Goal: Information Seeking & Learning: Learn about a topic

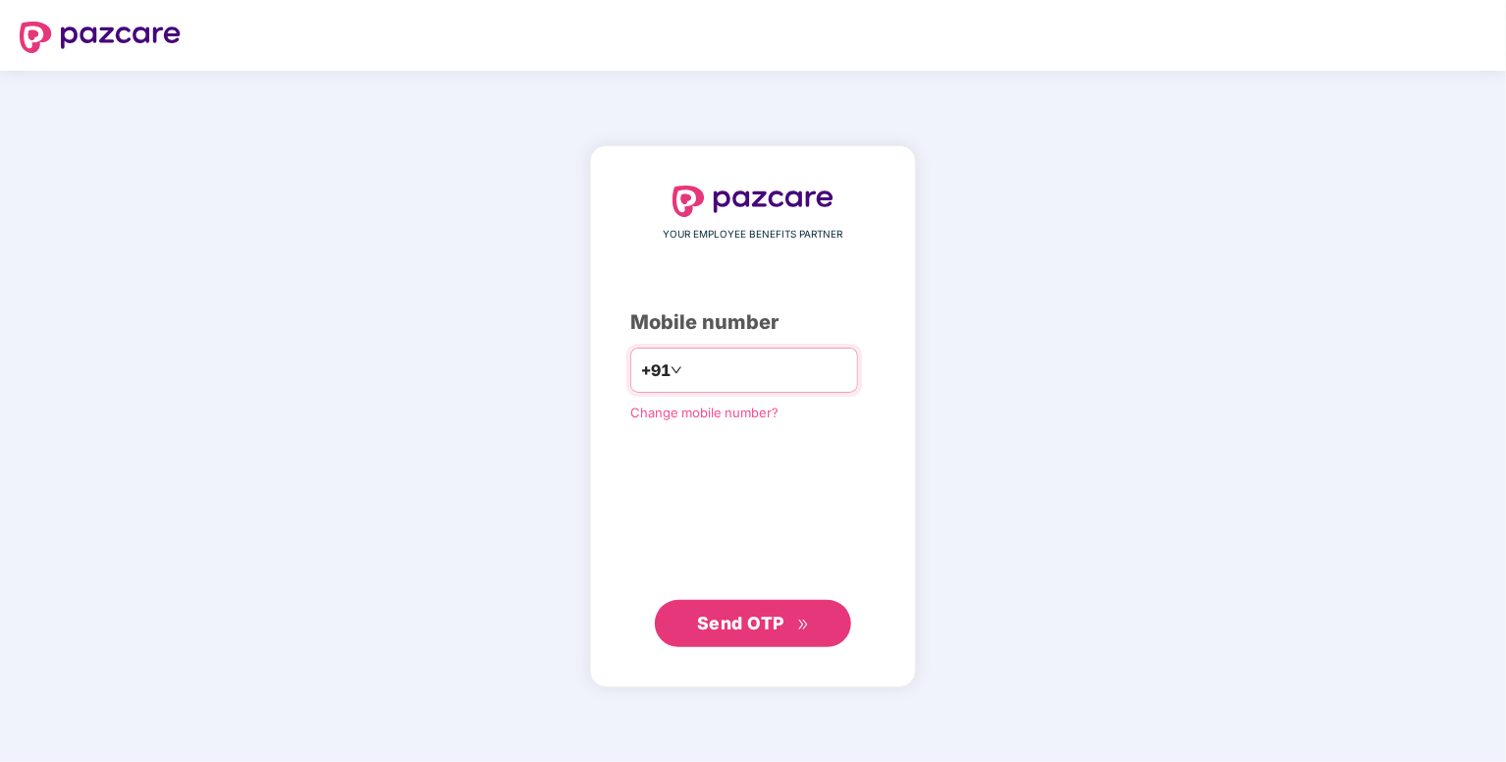
type input "**********"
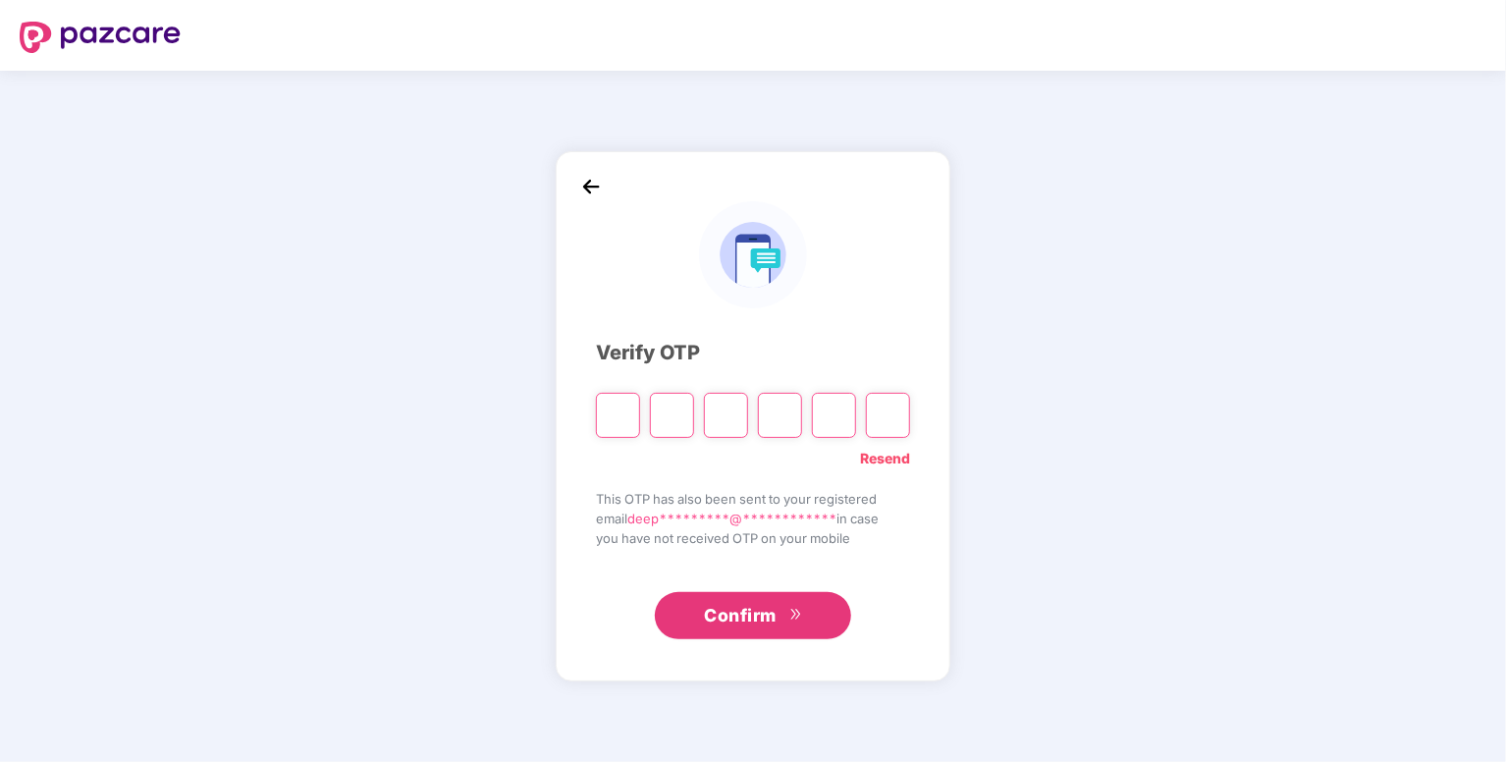
type input "*"
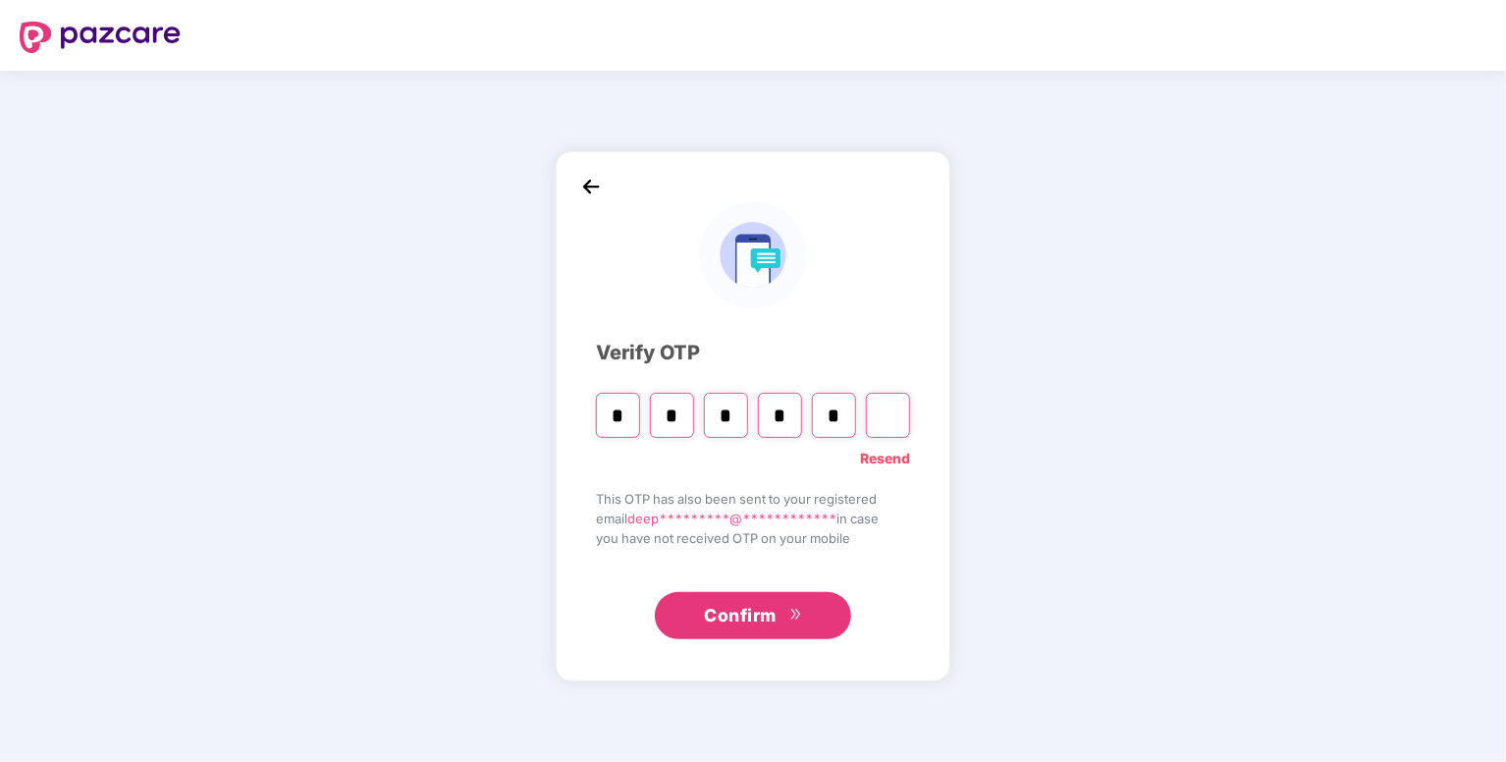
type input "*"
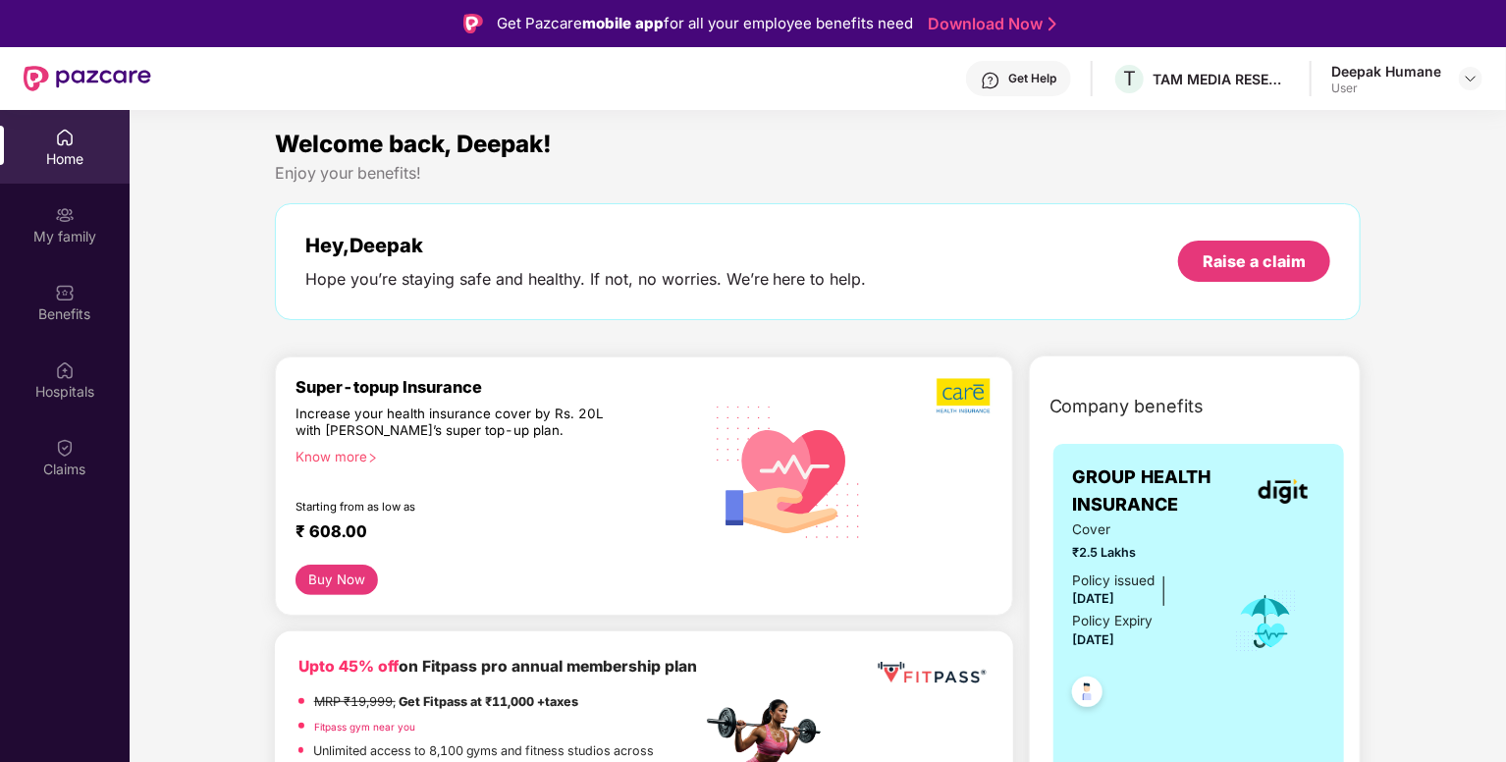
click at [67, 232] on div "My family" at bounding box center [65, 237] width 130 height 20
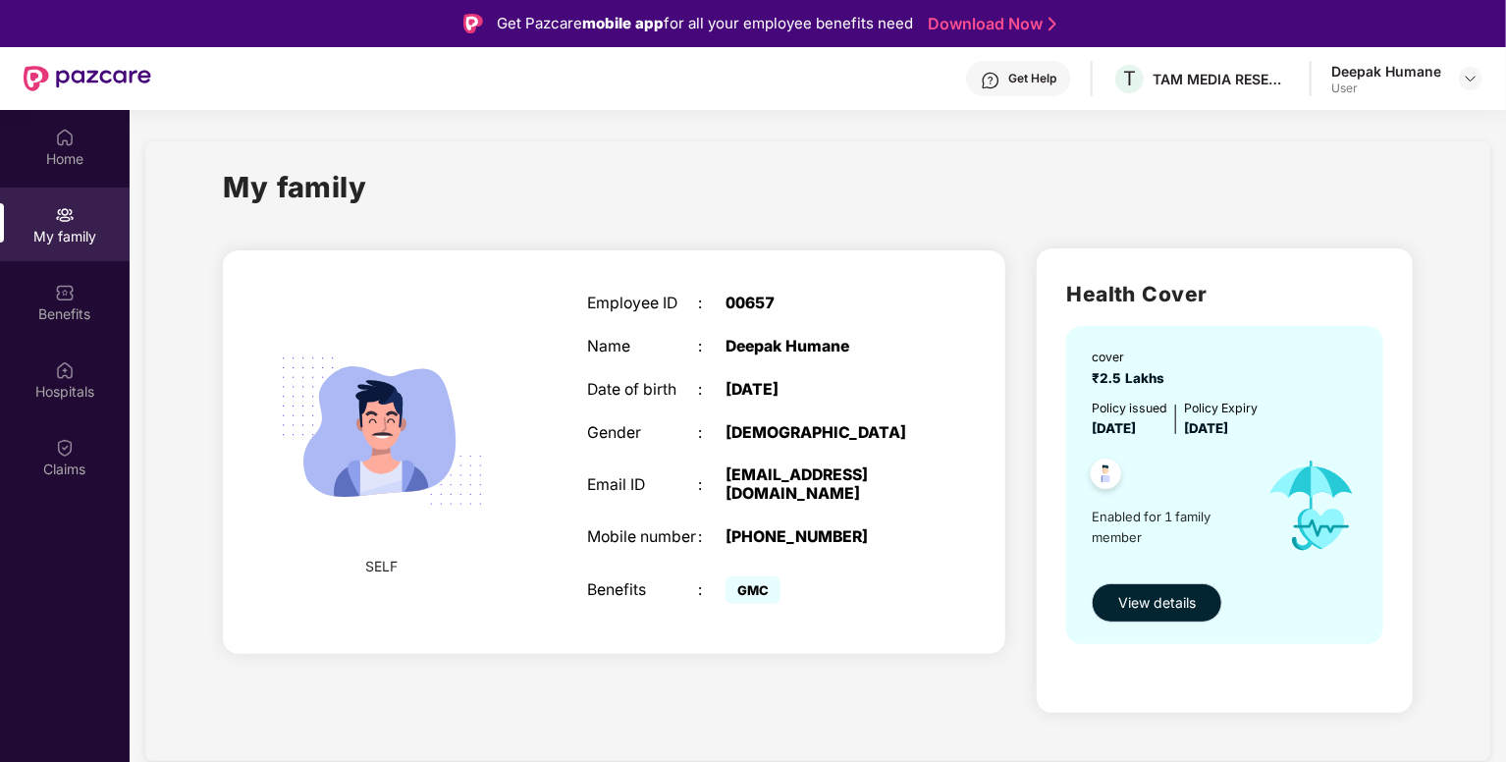
click at [1154, 607] on span "View details" at bounding box center [1157, 603] width 78 height 22
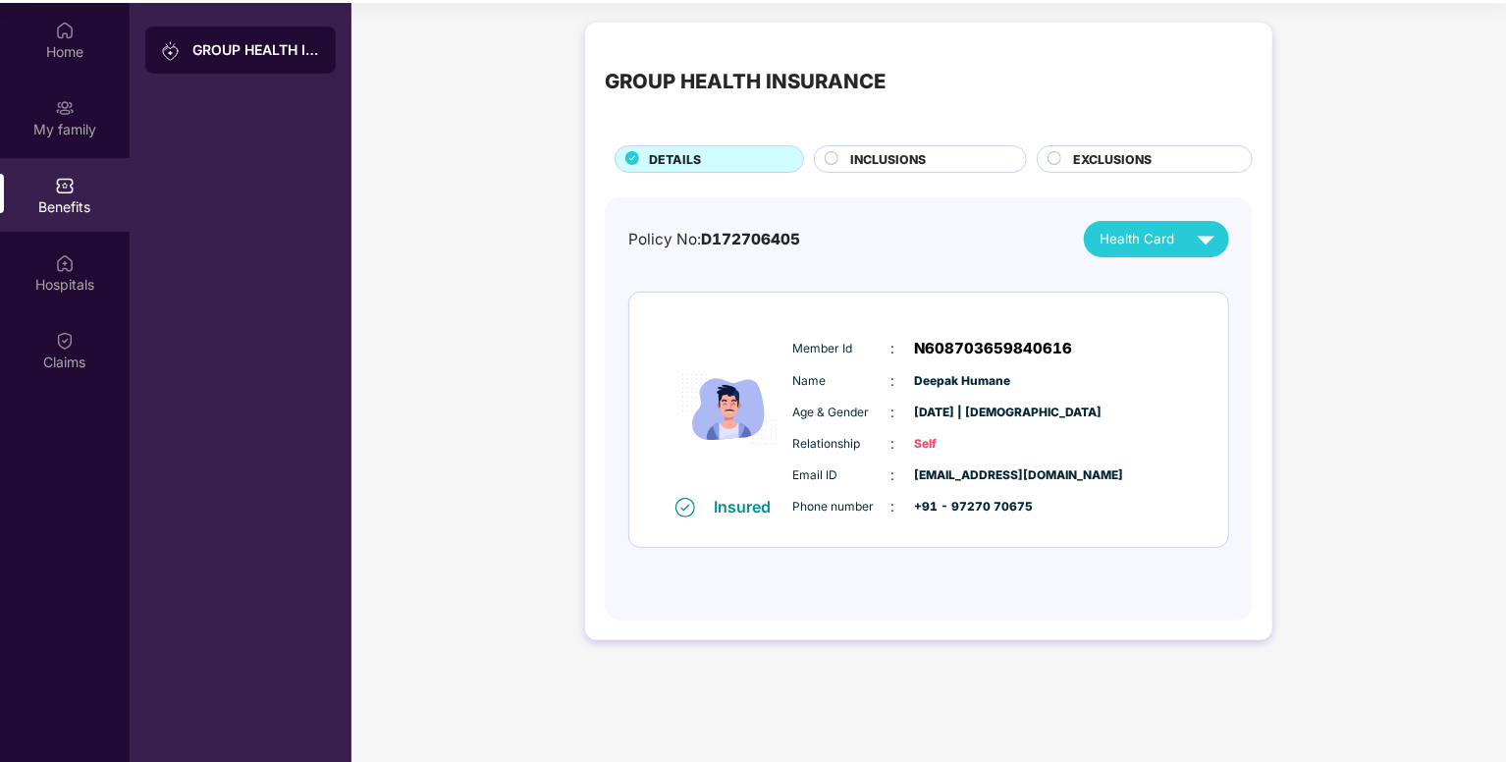
scroll to position [110, 0]
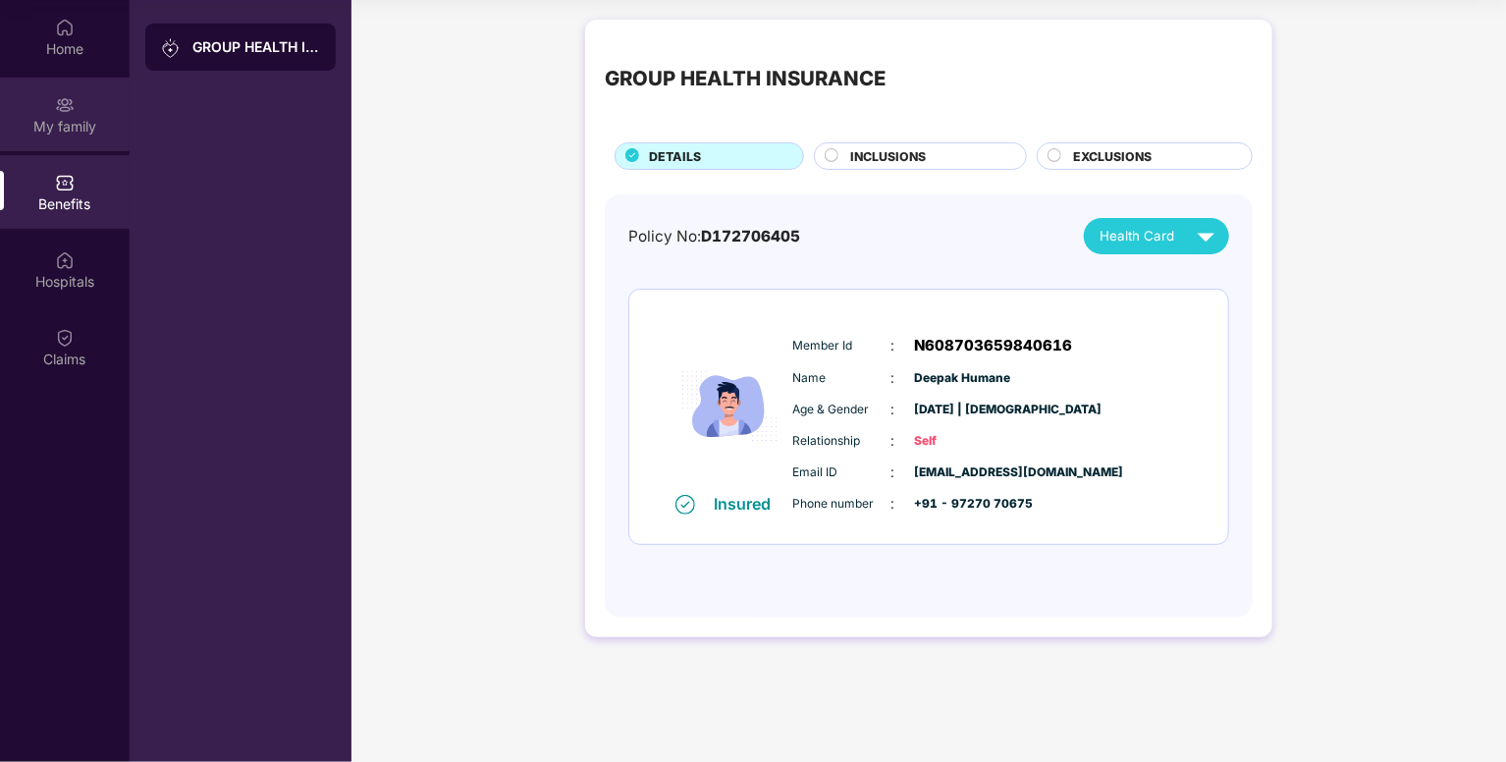
click at [75, 132] on div "My family" at bounding box center [65, 127] width 130 height 20
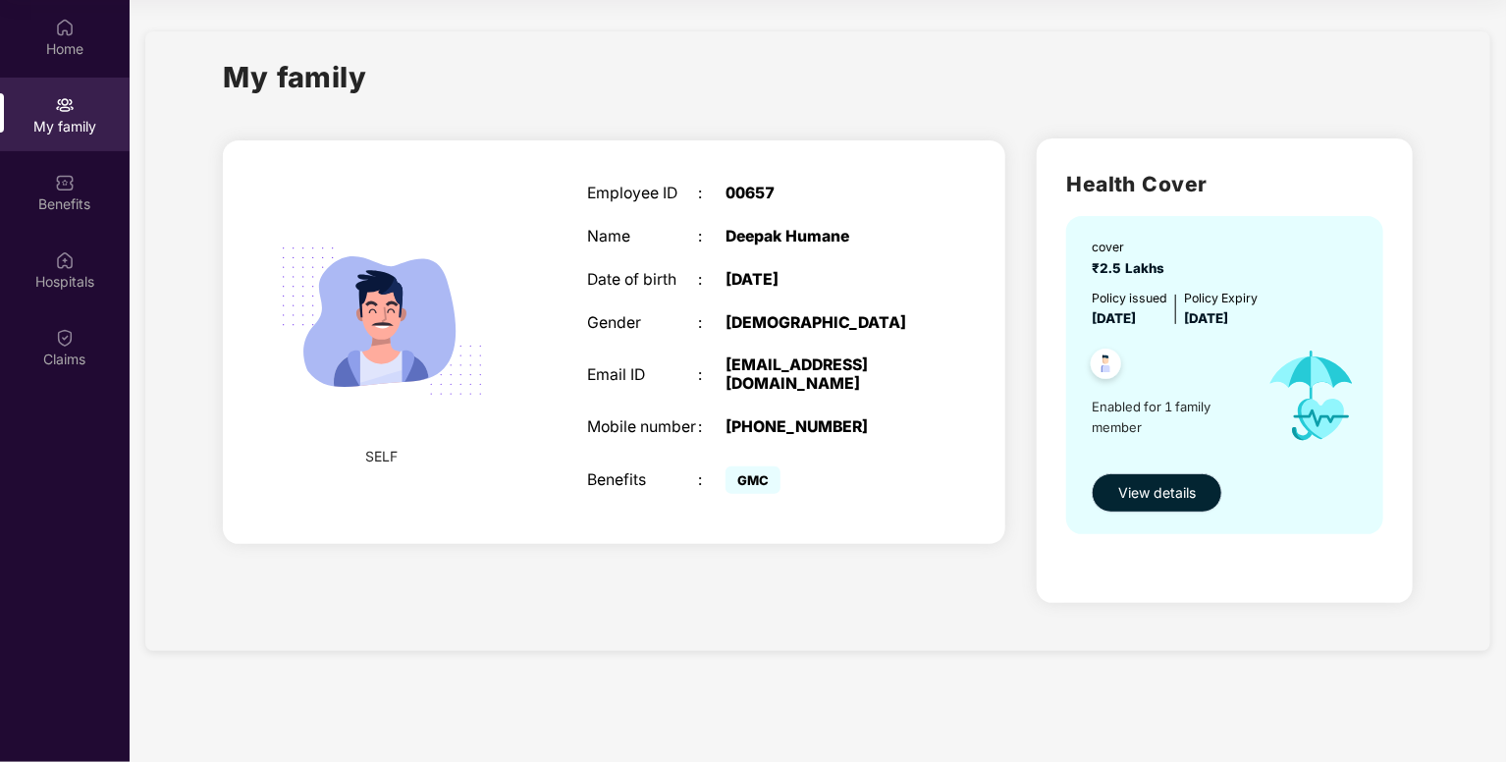
click at [1149, 496] on span "View details" at bounding box center [1157, 493] width 78 height 22
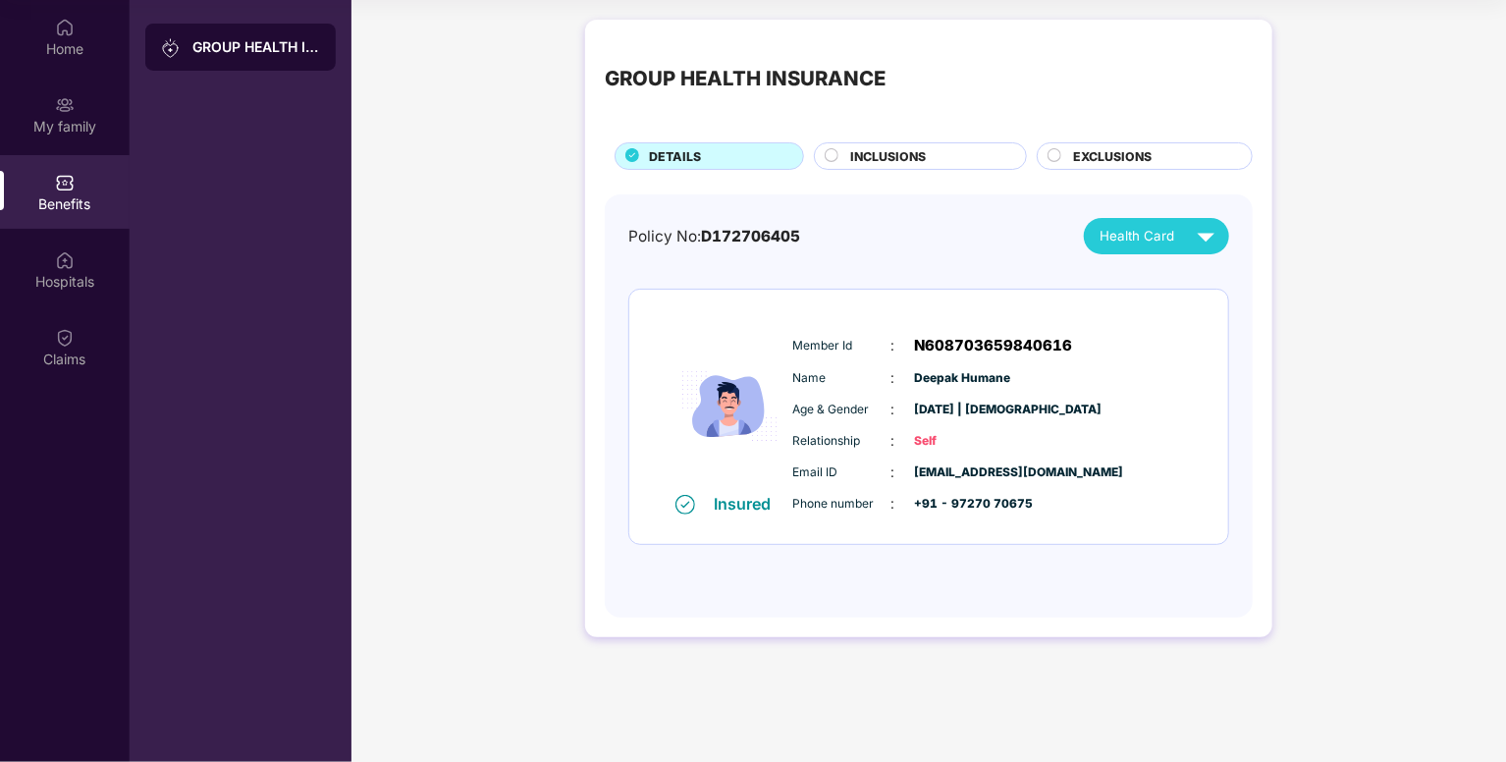
click at [909, 156] on span "INCLUSIONS" at bounding box center [888, 156] width 76 height 19
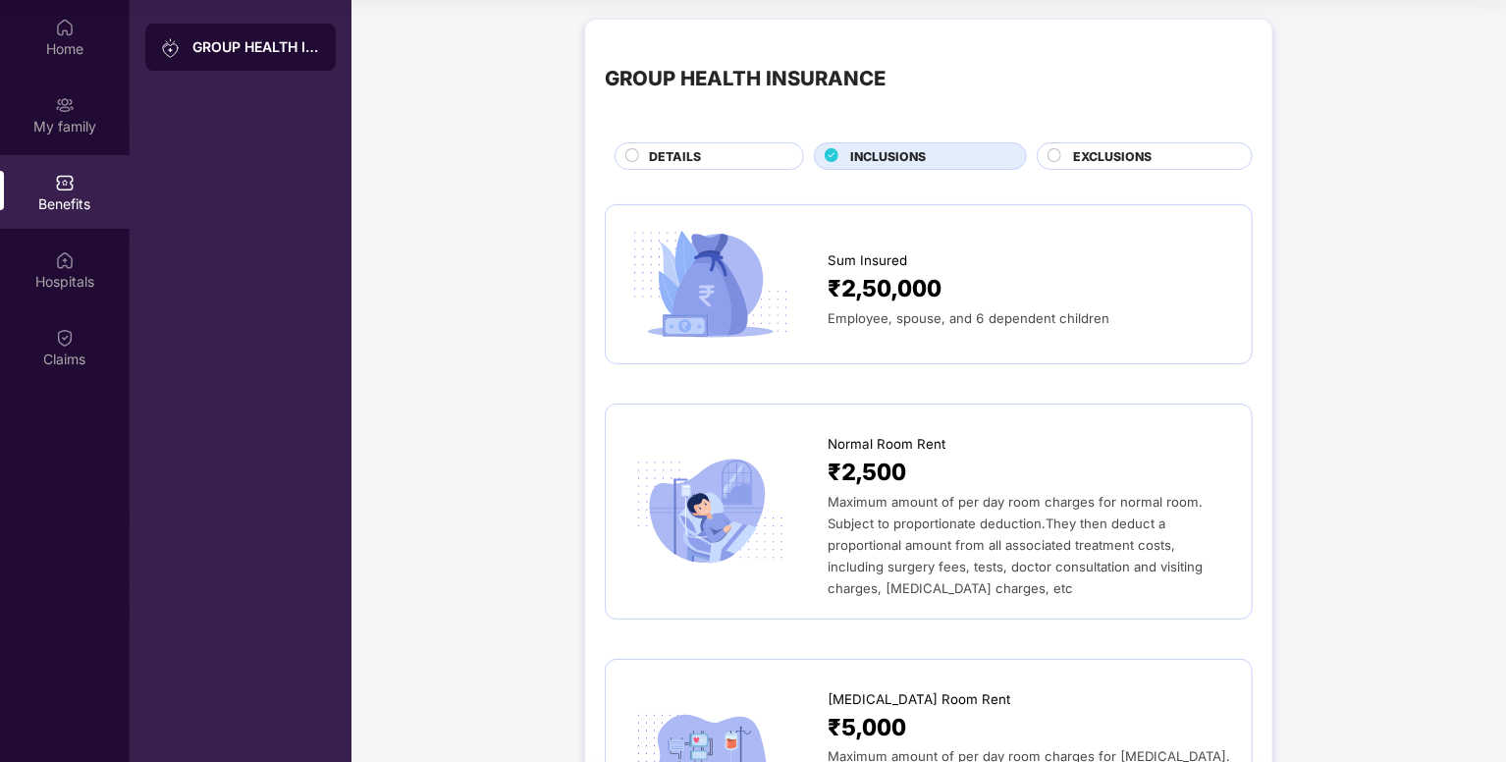
click at [1096, 161] on span "EXCLUSIONS" at bounding box center [1112, 156] width 79 height 19
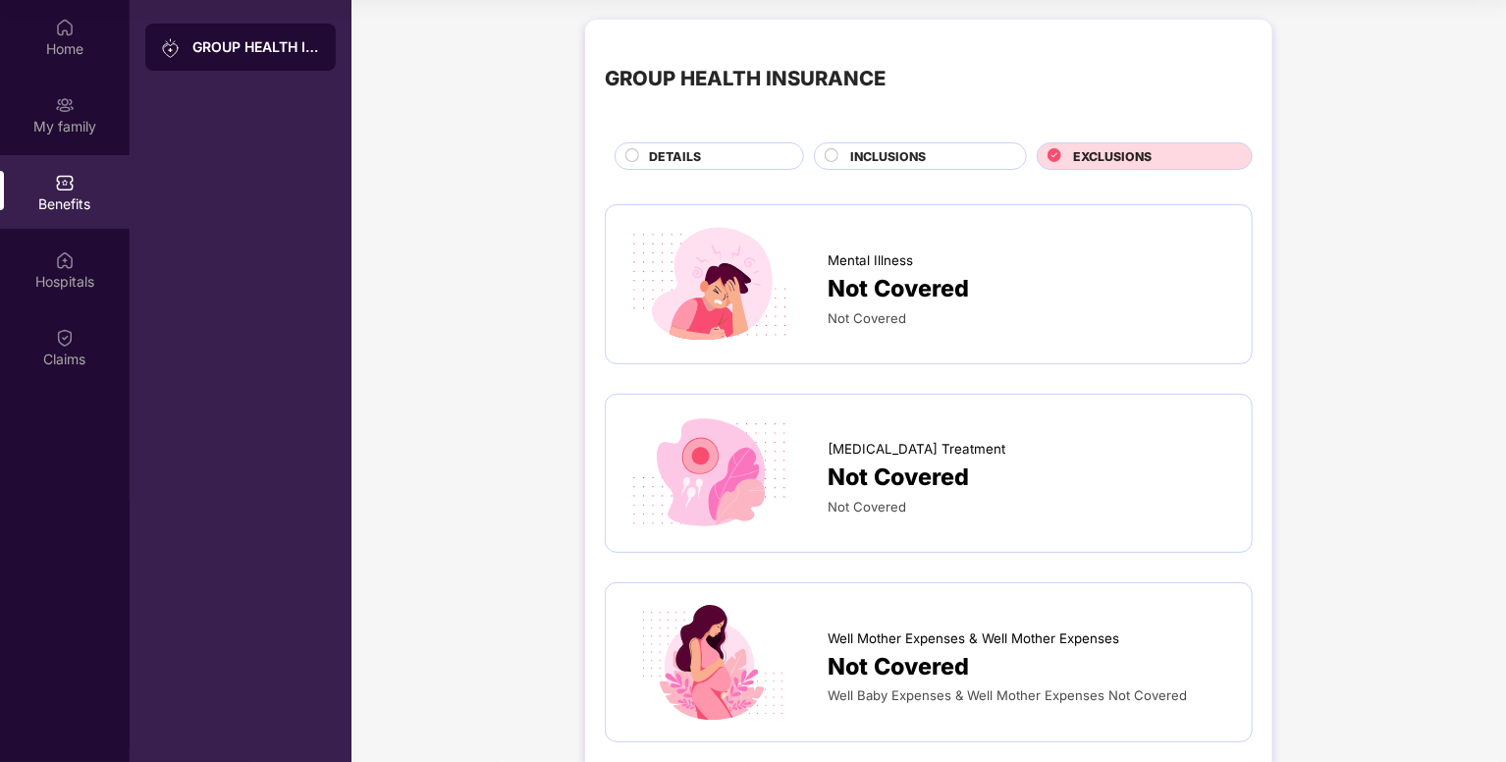
click at [720, 160] on div "DETAILS" at bounding box center [716, 158] width 154 height 22
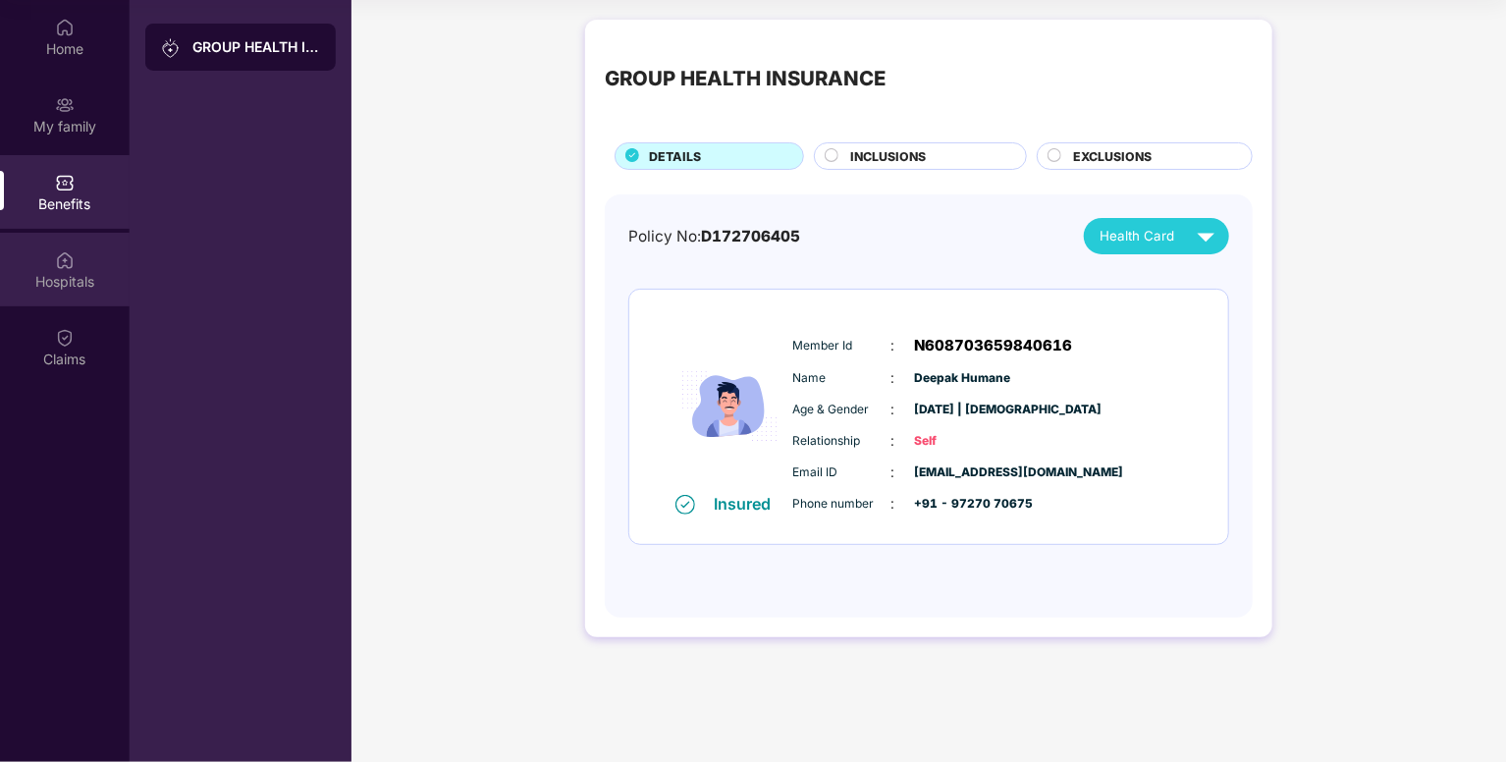
click at [72, 272] on div "Hospitals" at bounding box center [65, 282] width 130 height 20
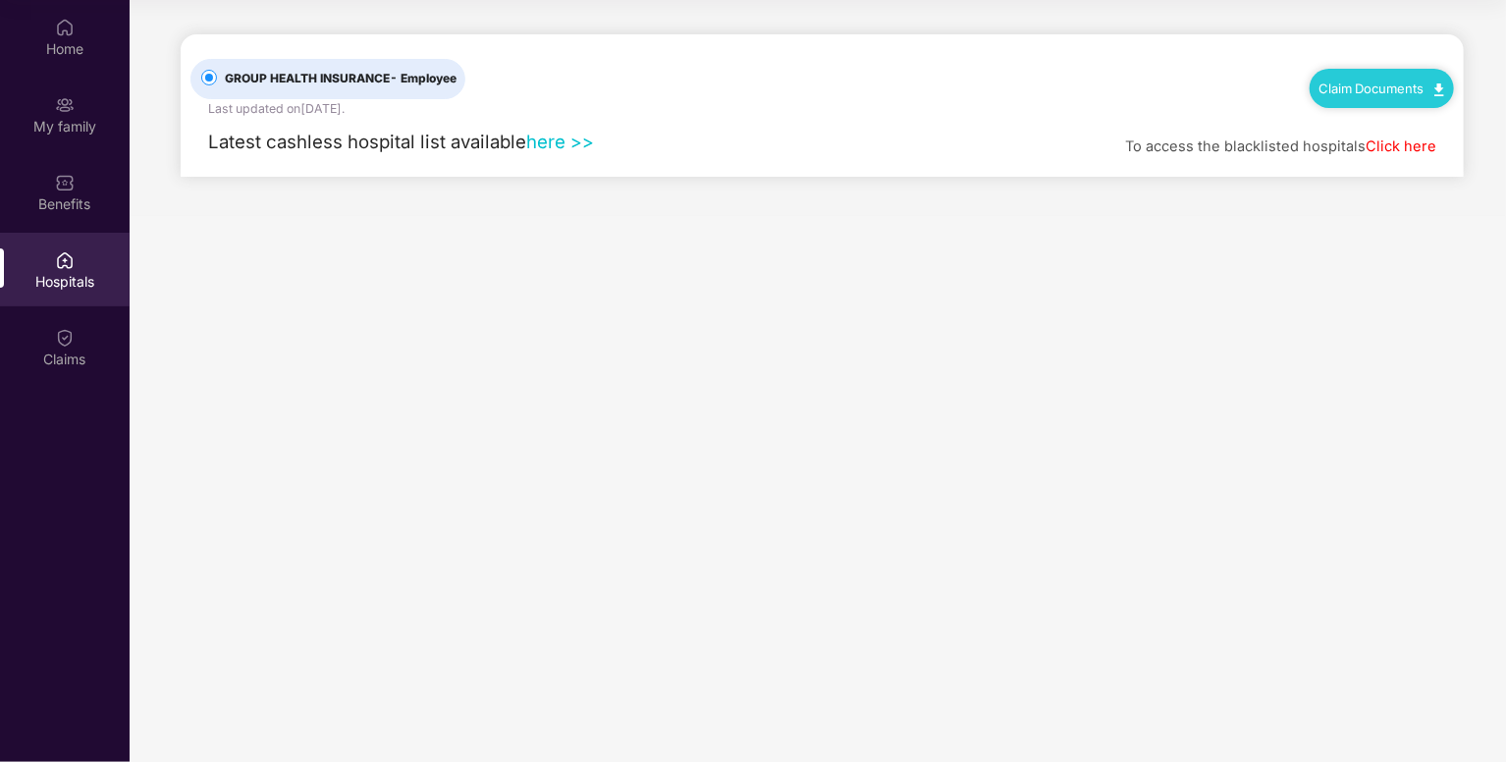
click at [571, 137] on link "here >>" at bounding box center [560, 142] width 68 height 22
click at [35, 335] on div "Claims" at bounding box center [65, 347] width 130 height 74
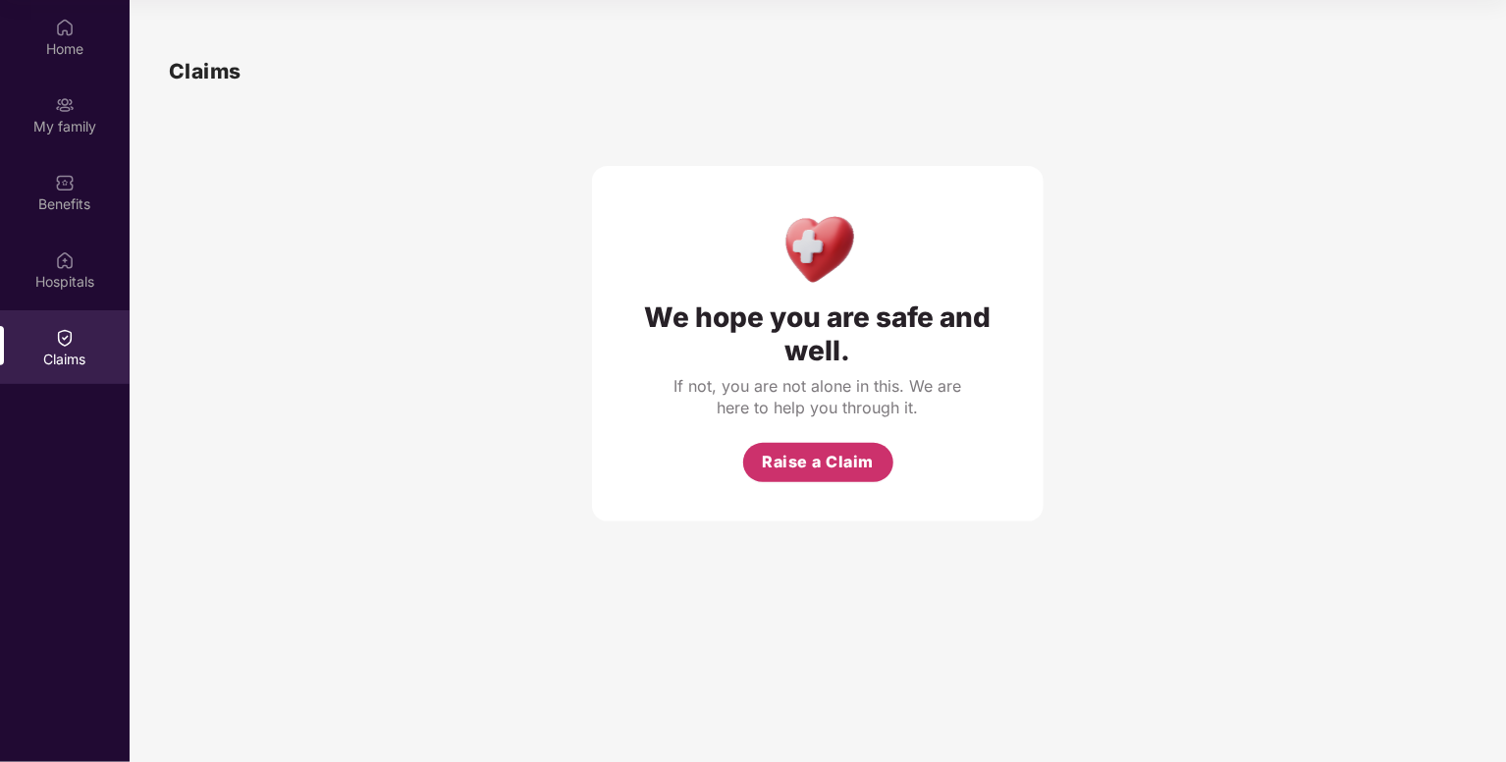
click at [813, 455] on span "Raise a Claim" at bounding box center [818, 462] width 112 height 25
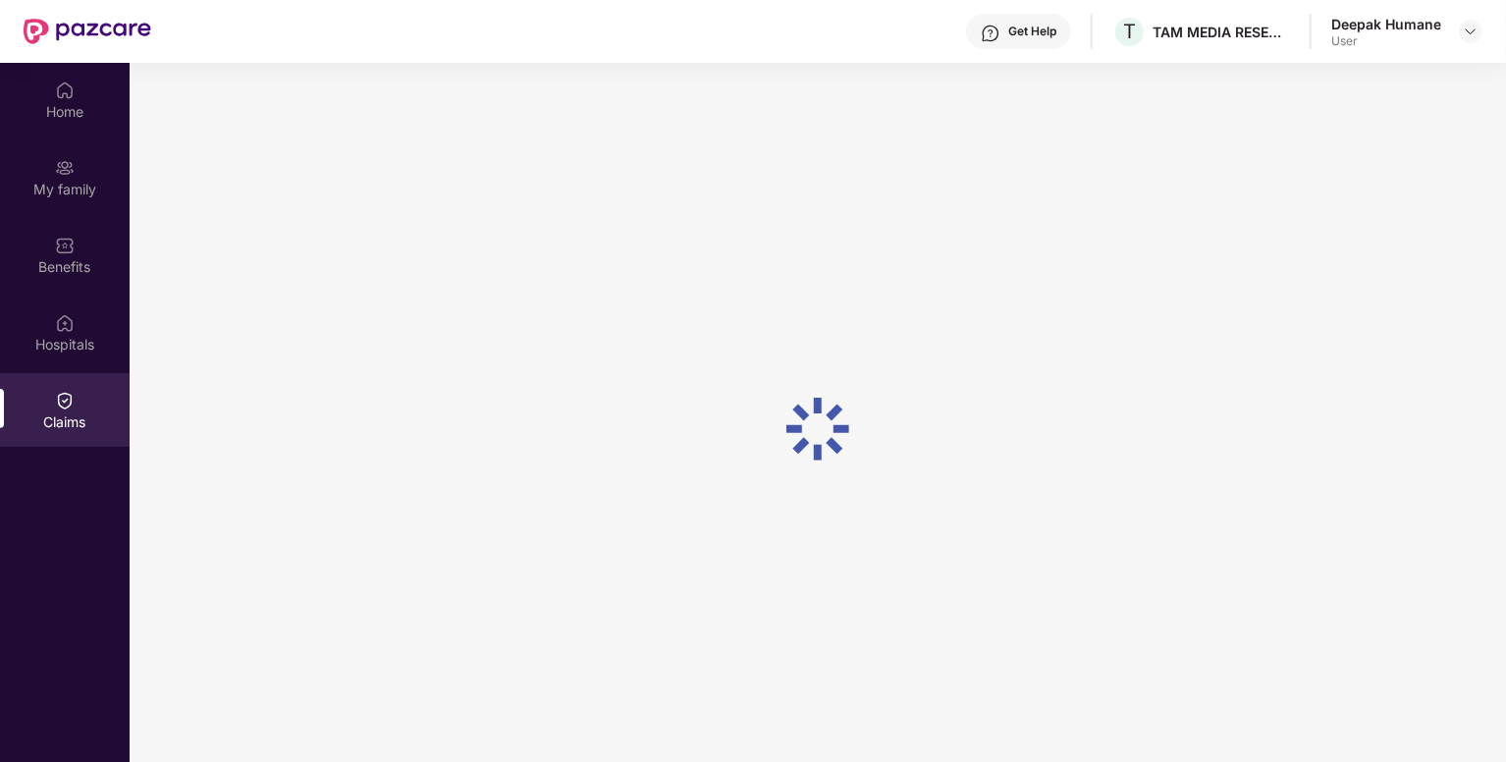
scroll to position [110, 0]
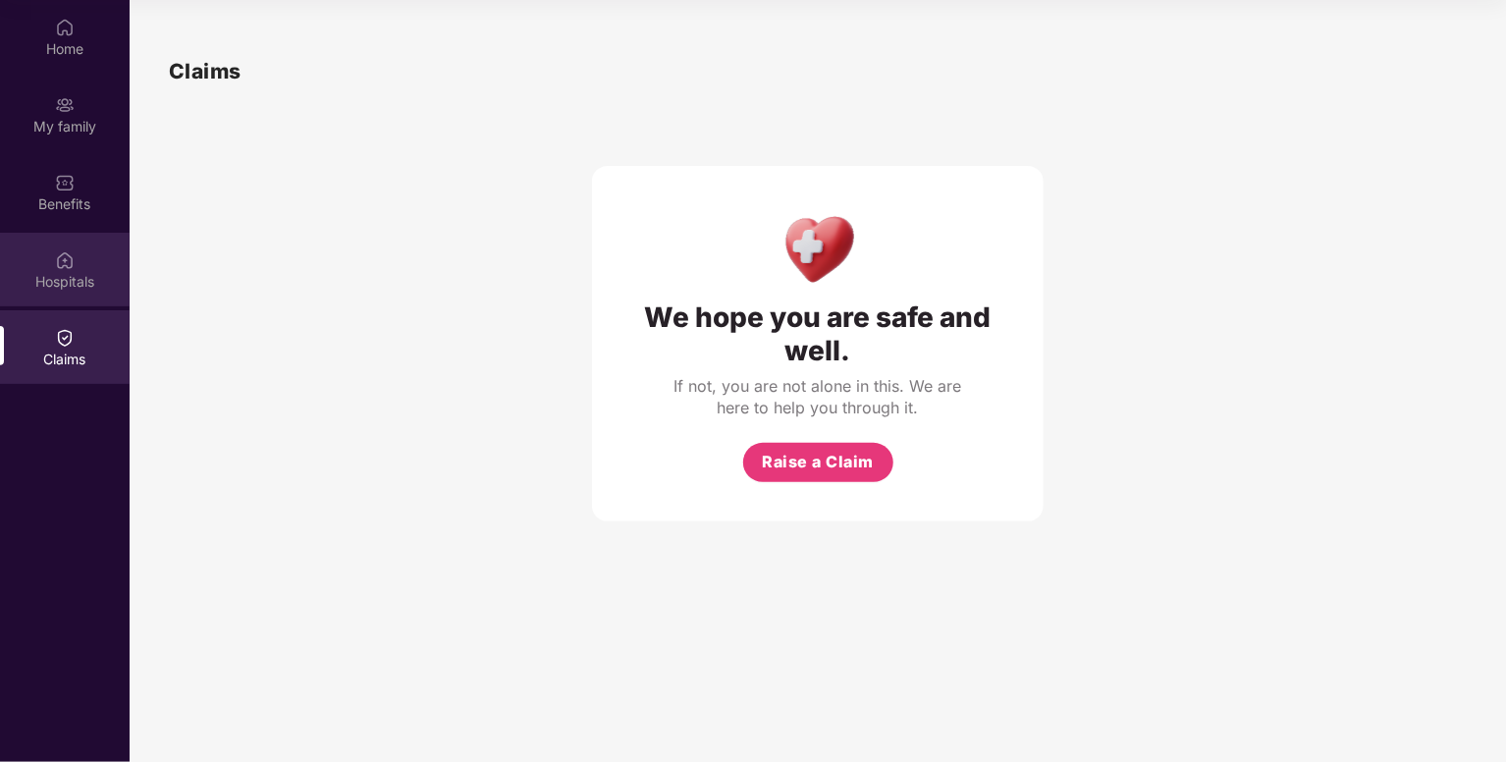
click at [86, 266] on div "Hospitals" at bounding box center [65, 270] width 130 height 74
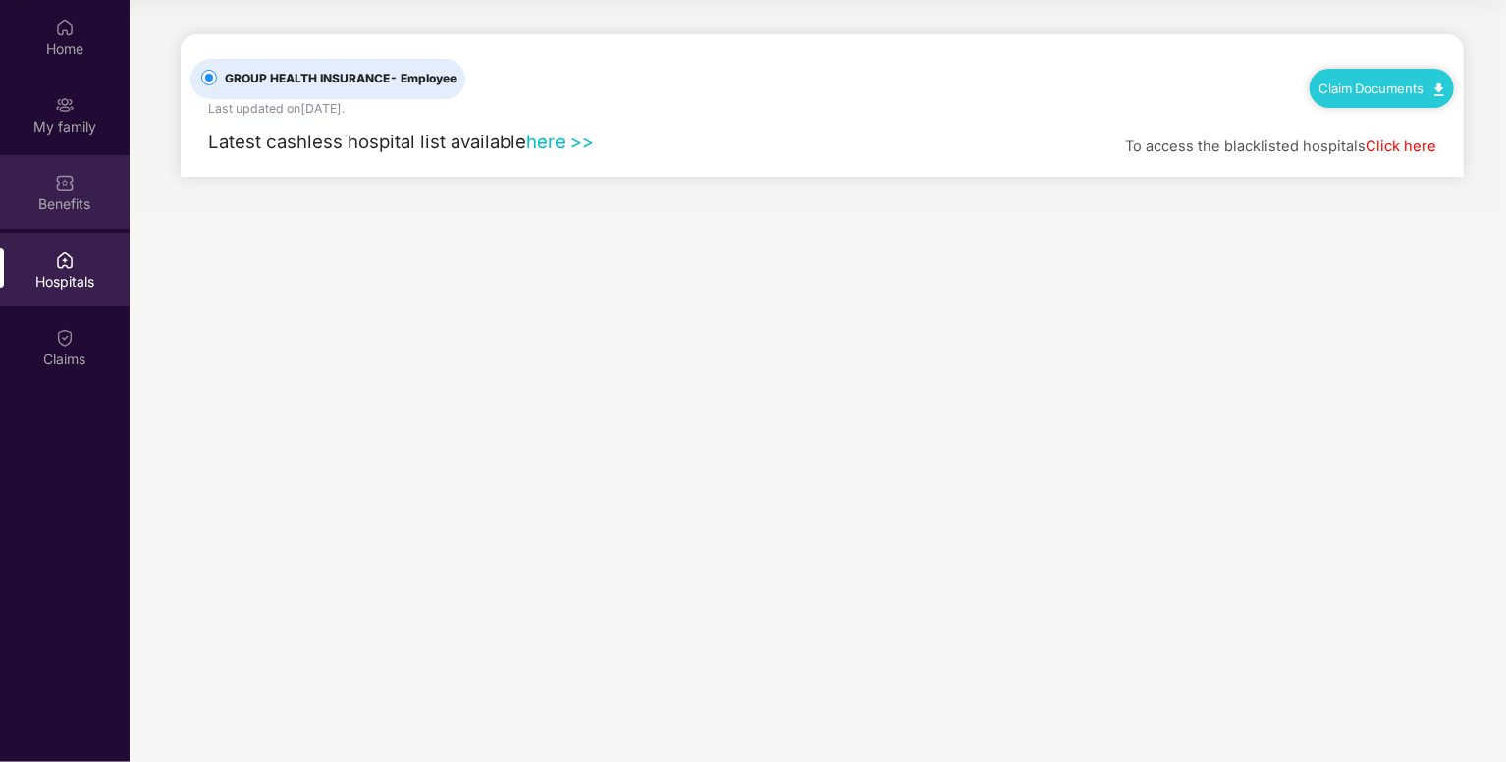
click at [81, 197] on div "Benefits" at bounding box center [65, 204] width 130 height 20
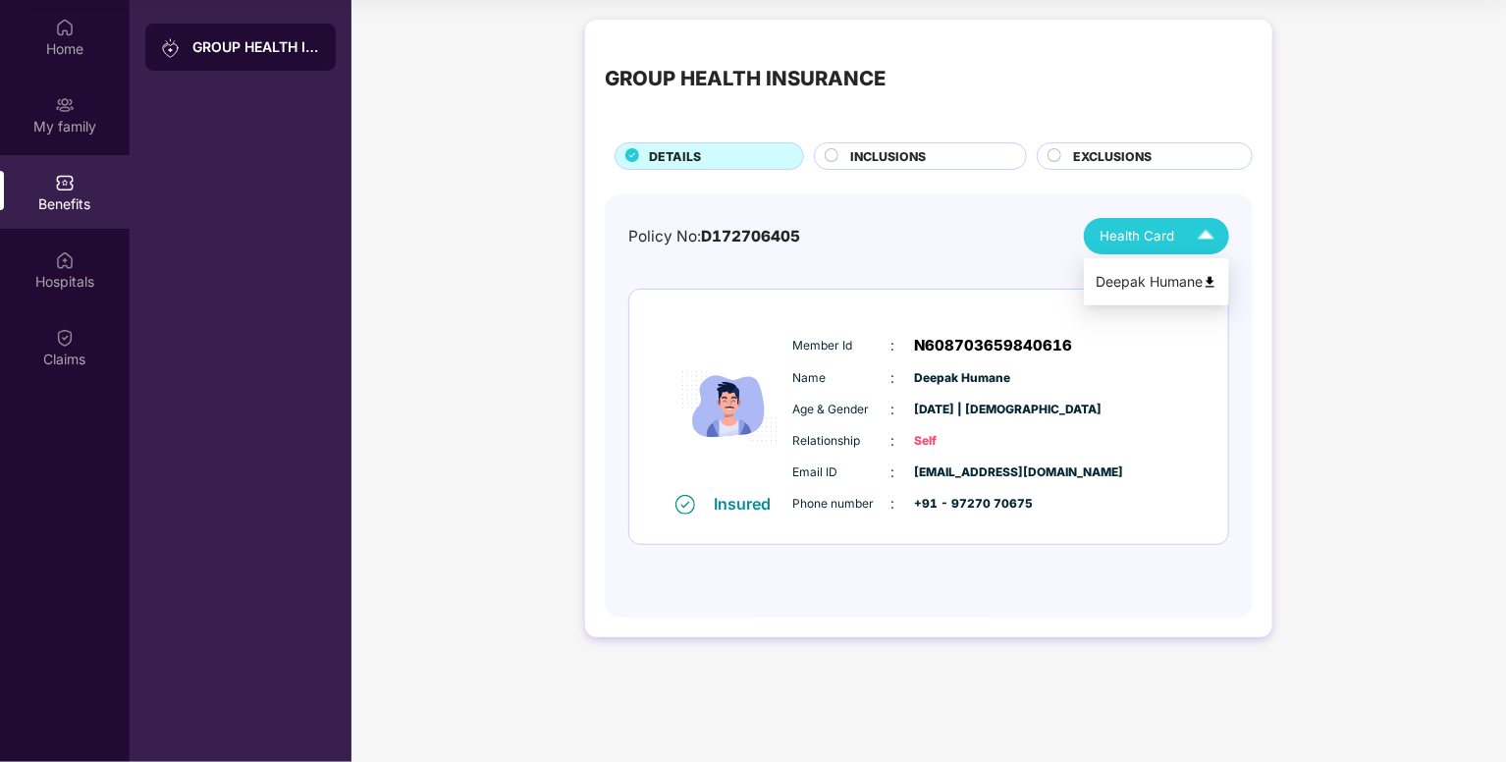
click at [1170, 244] on span "Health Card" at bounding box center [1137, 236] width 75 height 21
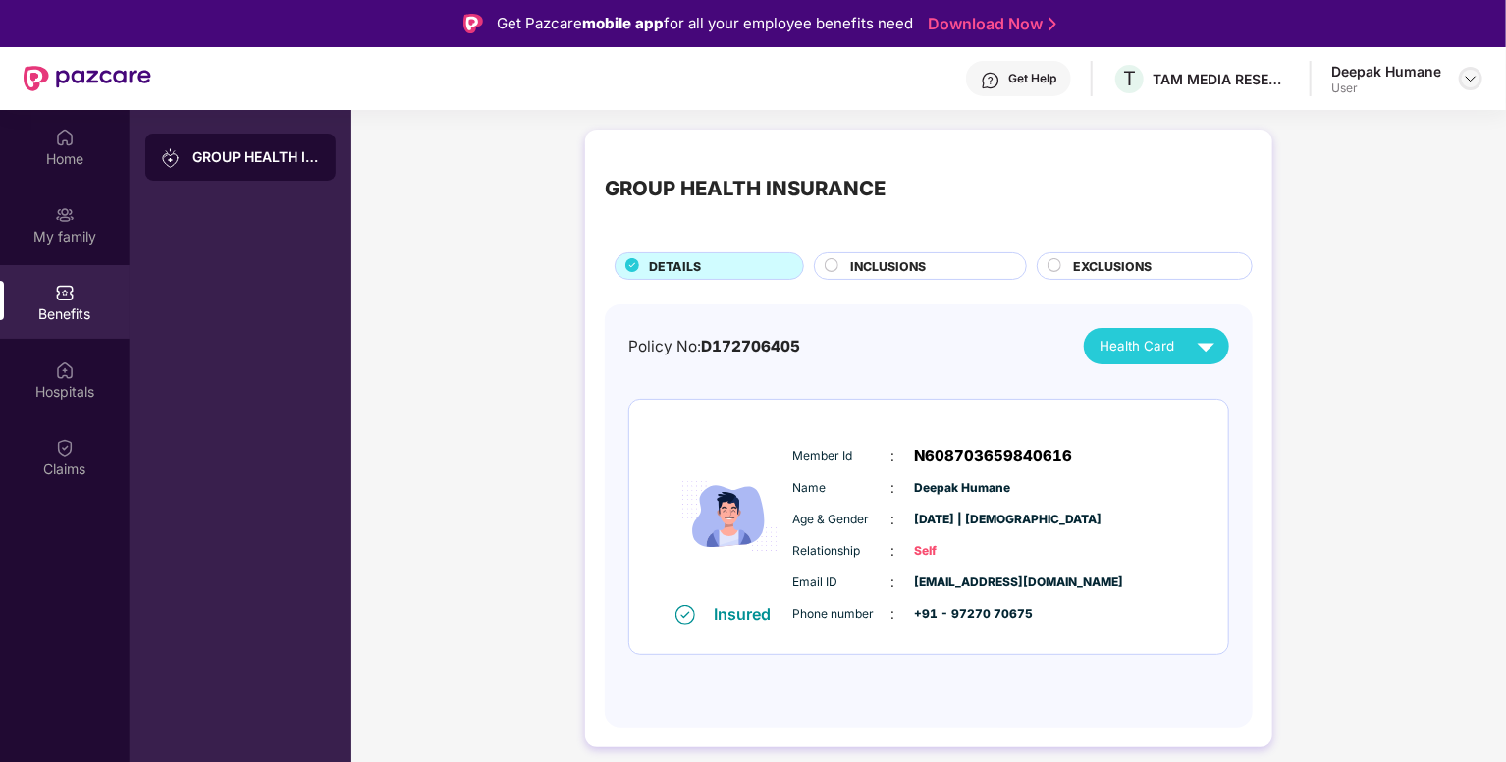
click at [1471, 77] on img at bounding box center [1471, 79] width 16 height 16
click at [1275, 122] on div "Logout" at bounding box center [1378, 125] width 255 height 38
